Goal: Task Accomplishment & Management: Use online tool/utility

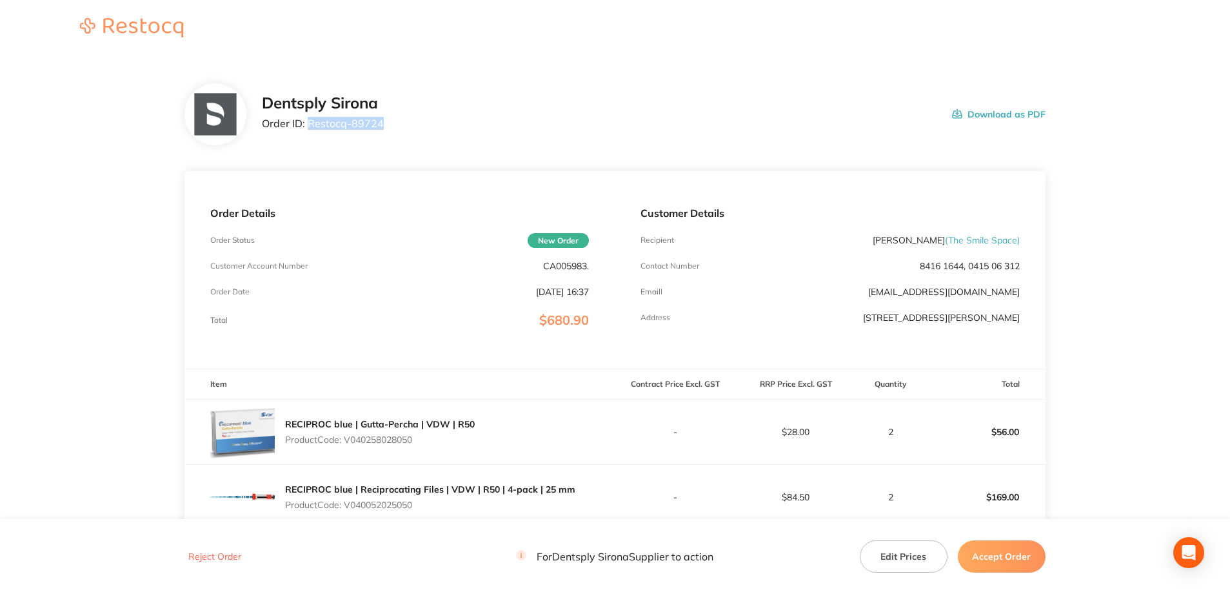
drag, startPoint x: 395, startPoint y: 119, endPoint x: 306, endPoint y: 130, distance: 89.7
click at [306, 130] on div "Dentsply Sirona Order ID: Restocq- 89724 Download as PDF" at bounding box center [654, 114] width 784 height 40
copy p "Restocq- 89724"
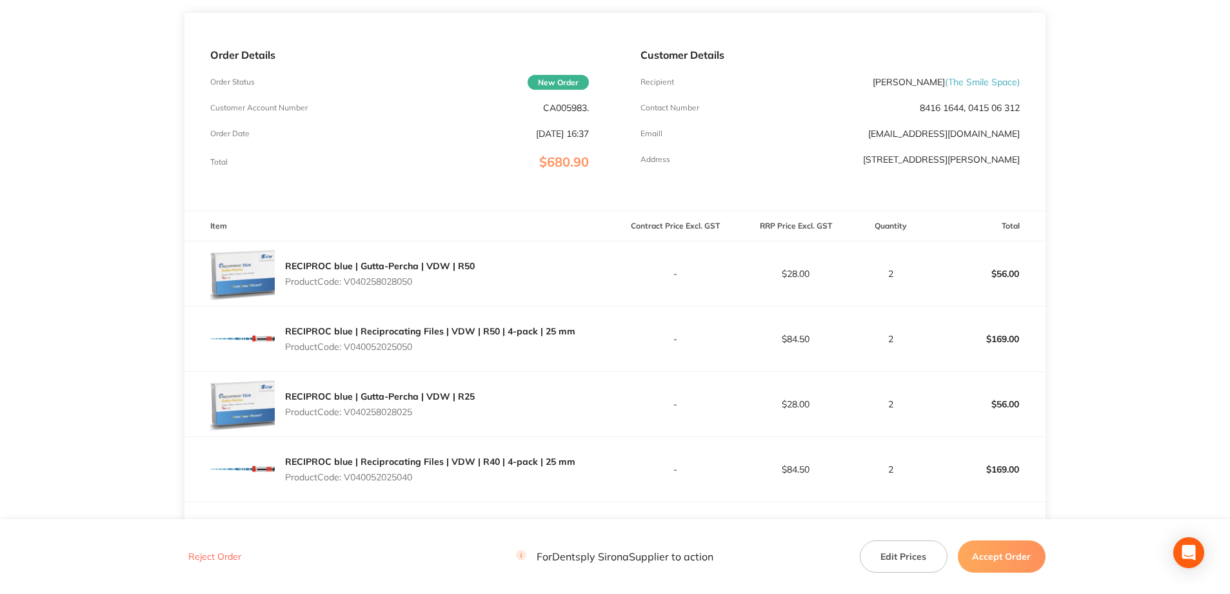
scroll to position [258, 0]
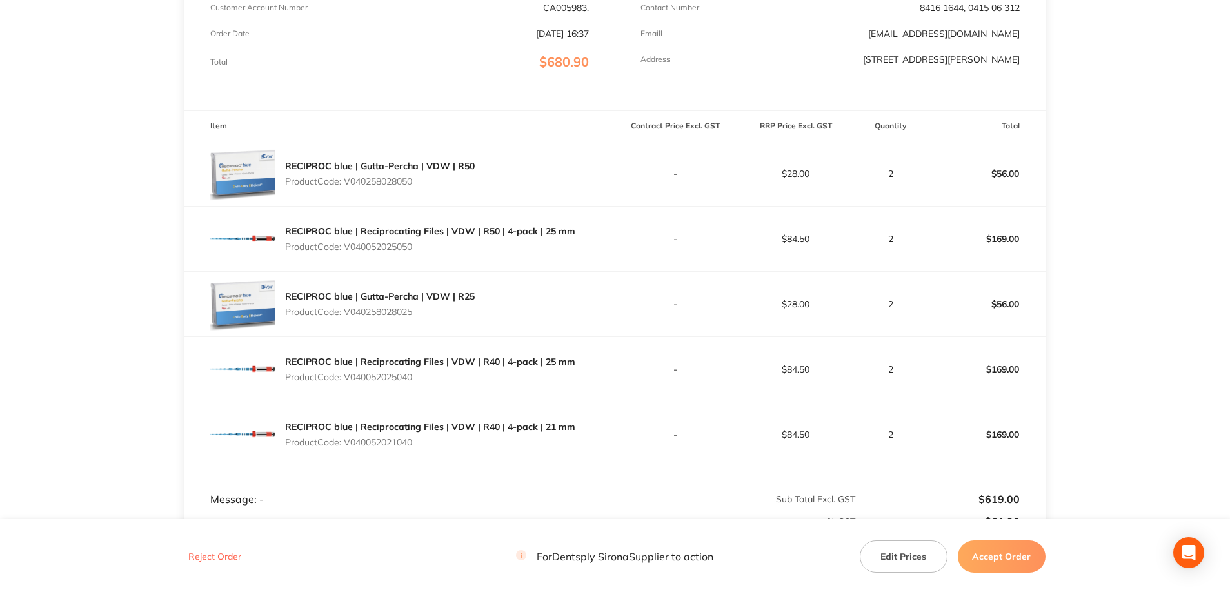
drag, startPoint x: 419, startPoint y: 193, endPoint x: 347, endPoint y: 190, distance: 71.7
click at [347, 190] on div "RECIPROC blue | Gutta-Percha | VDW | R50 Product Code: V040258028050" at bounding box center [400, 173] width 430 height 65
copy p "V040258028050"
drag, startPoint x: 421, startPoint y: 254, endPoint x: 348, endPoint y: 248, distance: 73.1
click at [348, 248] on div "RECIPROC blue | Reciprocating Files | VDW | R50 | 4-pack | 25 mm Product Code: …" at bounding box center [430, 239] width 290 height 36
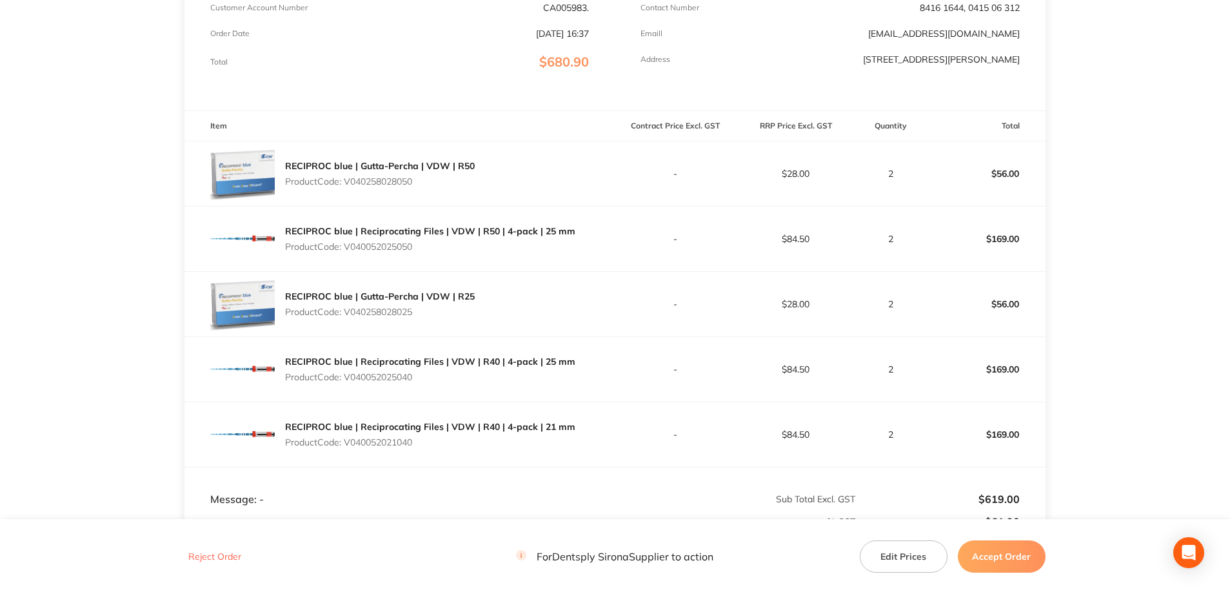
copy p "V040052025050"
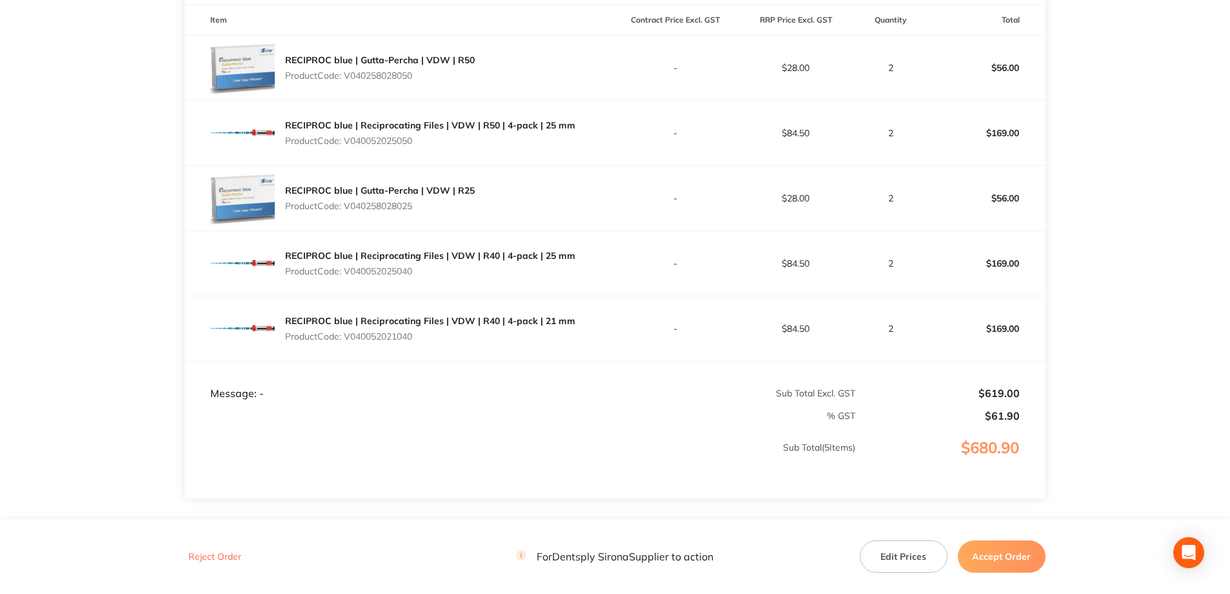
scroll to position [387, 0]
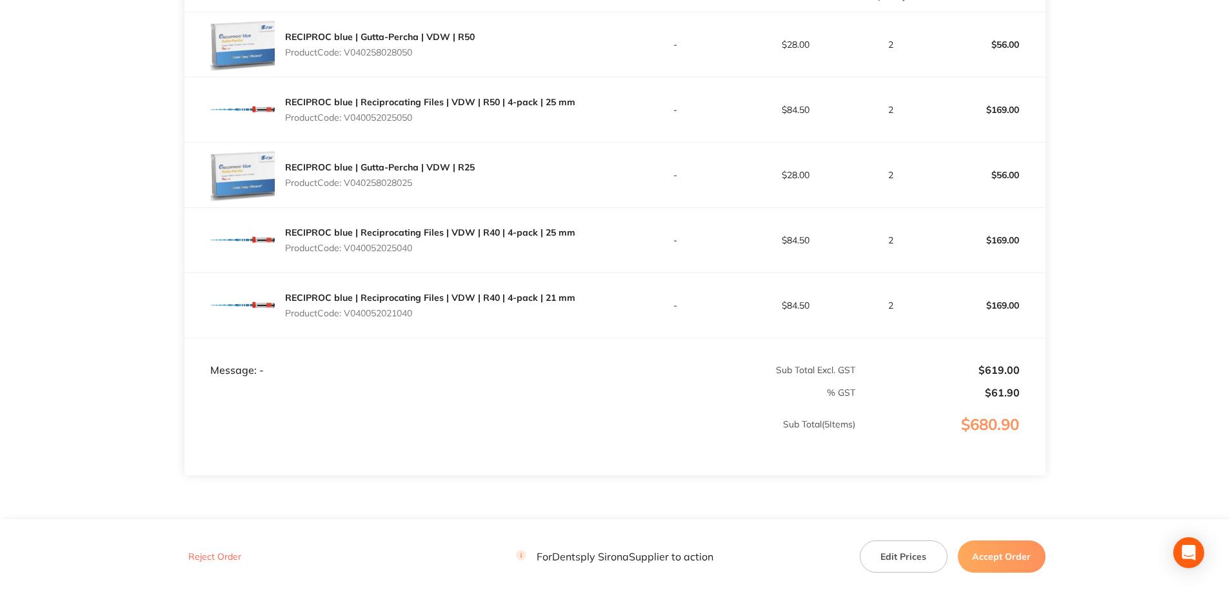
click at [414, 181] on p "Product Code: V040258028025" at bounding box center [380, 182] width 190 height 10
drag, startPoint x: 421, startPoint y: 181, endPoint x: 347, endPoint y: 190, distance: 74.7
click at [347, 190] on div "RECIPROC blue | Gutta-Percha | VDW | R25 Product Code: V040258028025" at bounding box center [380, 175] width 190 height 36
copy p "V040258028025"
drag, startPoint x: 419, startPoint y: 251, endPoint x: 346, endPoint y: 249, distance: 72.3
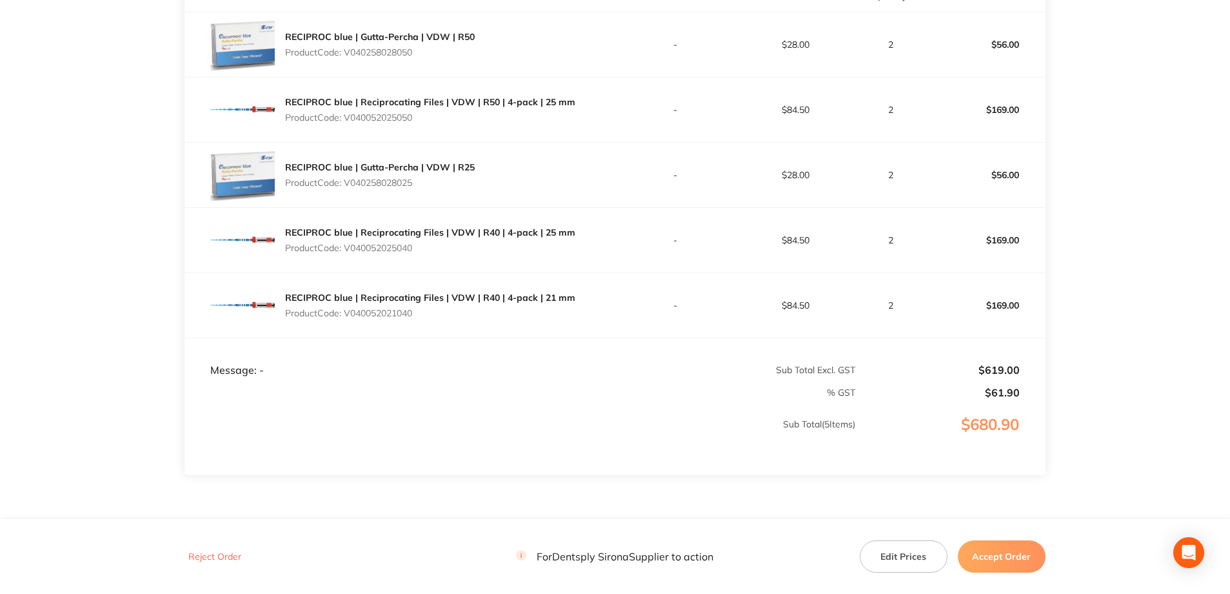
click at [346, 249] on p "Product Code: V040052025040" at bounding box center [430, 248] width 290 height 10
copy p "V040052025040"
drag, startPoint x: 423, startPoint y: 310, endPoint x: 348, endPoint y: 307, distance: 74.9
click at [348, 308] on p "Product Code: V040052021040" at bounding box center [430, 313] width 290 height 10
copy p "V040052021040"
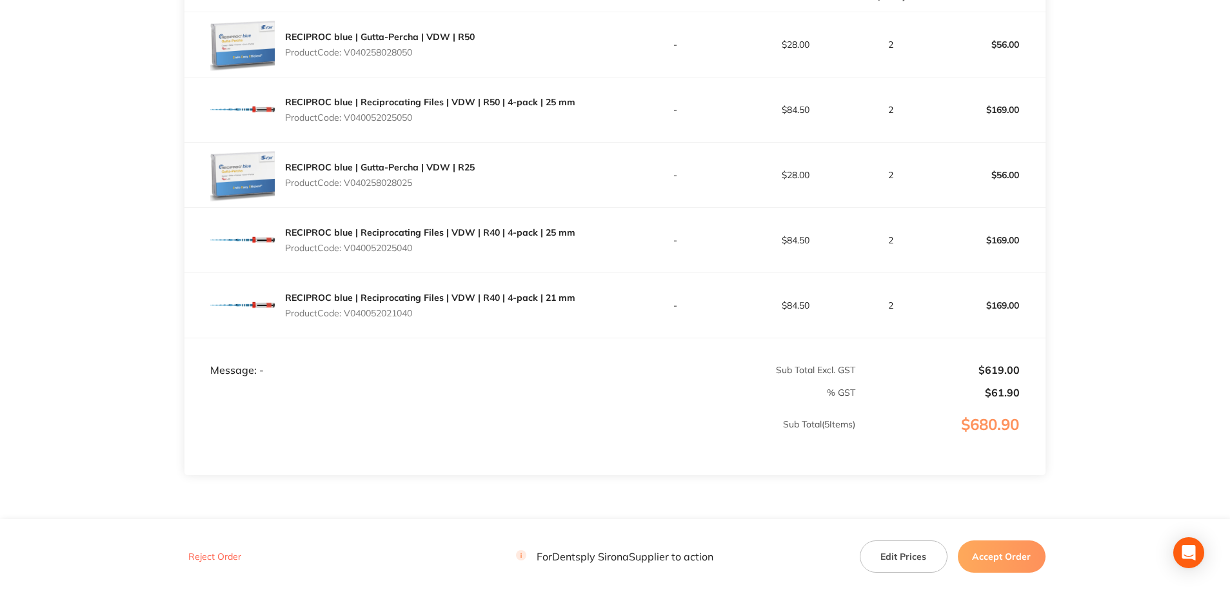
click at [1001, 558] on button "Accept Order" at bounding box center [1002, 556] width 88 height 32
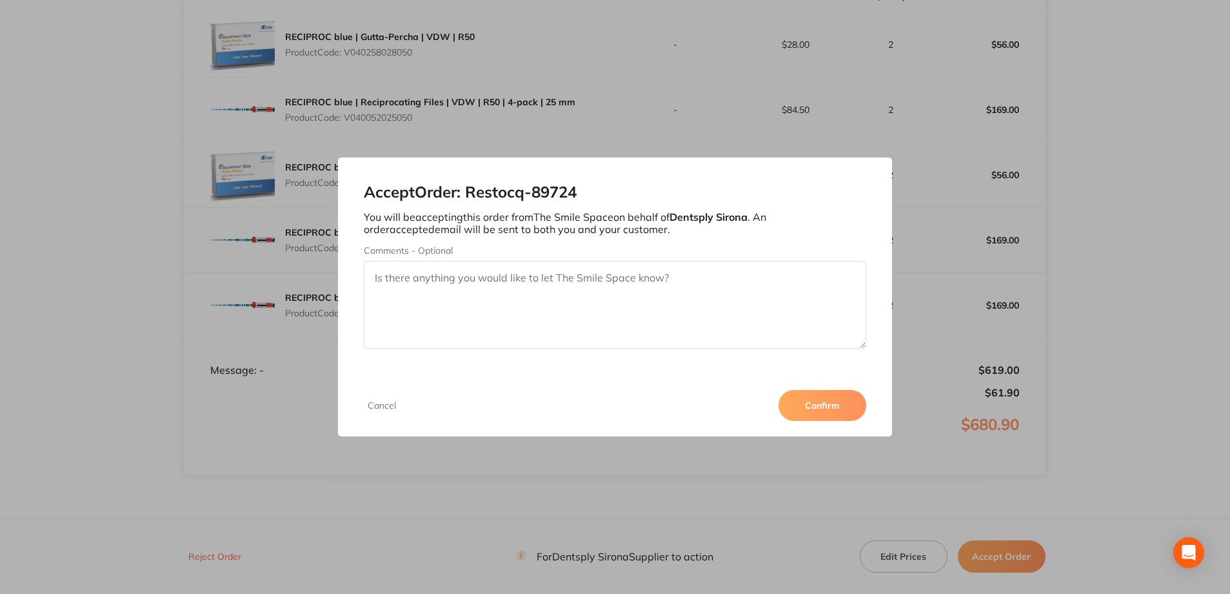
click at [839, 415] on button "Confirm" at bounding box center [823, 405] width 88 height 31
